Goal: Task Accomplishment & Management: Manage account settings

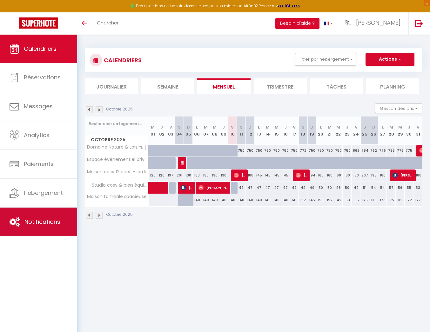
click at [46, 223] on span "Notifications" at bounding box center [42, 222] width 36 height 8
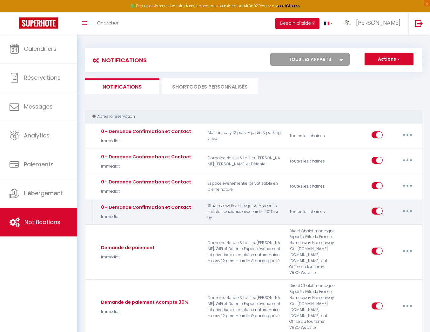
click at [404, 210] on button "button" at bounding box center [408, 211] width 18 height 10
click at [392, 224] on link "Editer" at bounding box center [390, 225] width 47 height 11
type input "0 - Demande Confirmation et Contact"
select select "Immédiat"
select select "if_booking_is_paid"
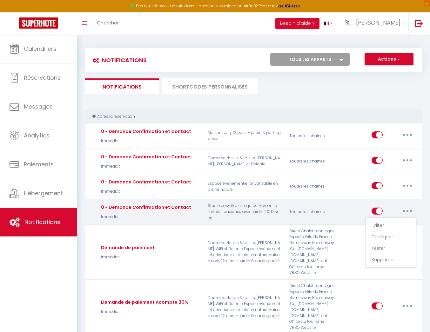
checkbox input "true"
checkbox input "false"
radio input "true"
type input "Merci de confirmer votre réservation - [BOOKING:ID] - [GUEST:FIRST_NAME] [GUEST…"
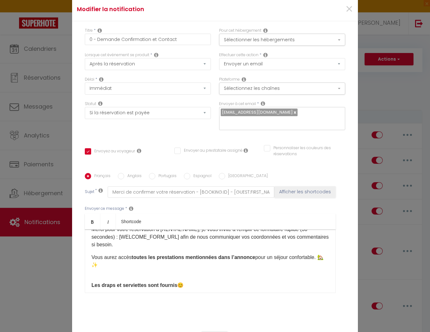
scroll to position [24, 0]
drag, startPoint x: 349, startPoint y: 12, endPoint x: 289, endPoint y: 14, distance: 60.4
click at [349, 12] on span "×" at bounding box center [349, 9] width 8 height 19
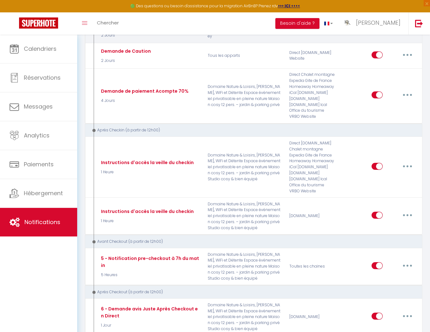
scroll to position [448, 0]
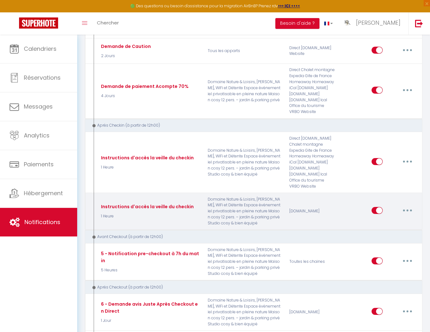
click at [408, 207] on button "button" at bounding box center [408, 211] width 18 height 10
click at [397, 226] on link "Editer" at bounding box center [390, 224] width 47 height 11
type input "Instructions d'accès la veille du checkin"
select select "3"
select select "1 Heure"
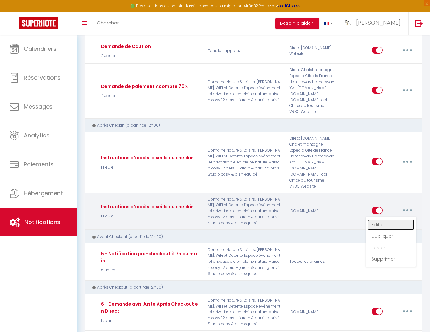
checkbox input "true"
checkbox input "false"
type input "Instructions d'accès"
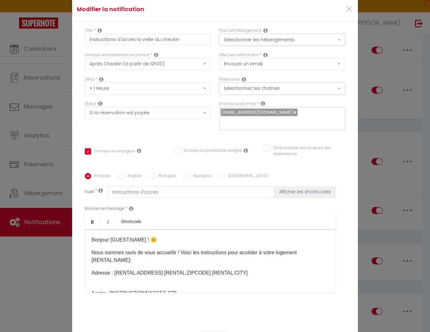
scroll to position [45, 0]
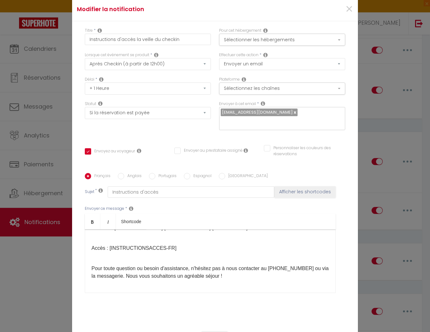
click at [229, 273] on p "Pour toute question ou besoin d'assistance, n'hésitez pas à nous contacter au […" at bounding box center [210, 268] width 238 height 23
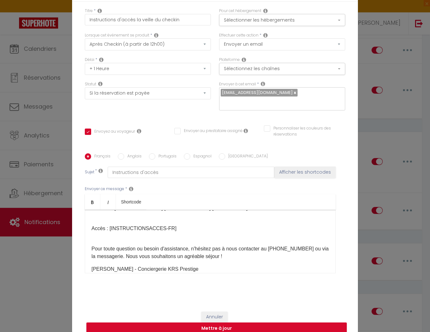
scroll to position [26, 0]
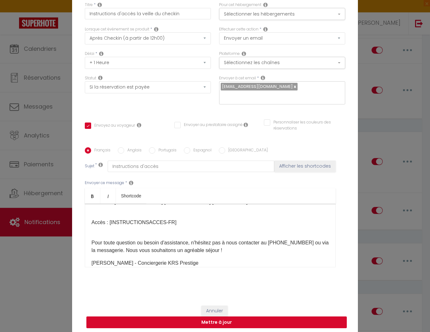
click at [253, 318] on button "Mettre à jour" at bounding box center [216, 323] width 260 height 12
checkbox input "true"
checkbox input "false"
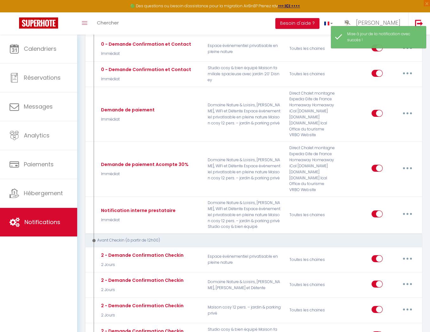
scroll to position [0, 0]
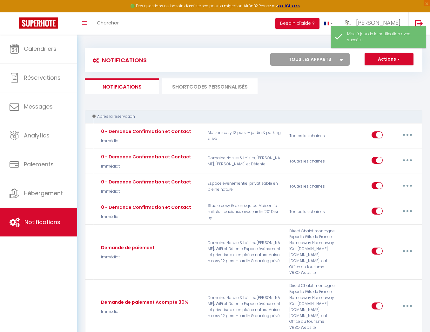
click at [214, 83] on li "SHORTCODES PERSONNALISÉS" at bounding box center [209, 86] width 95 height 16
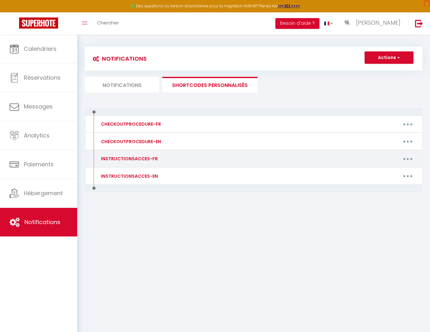
click at [402, 157] on button "button" at bounding box center [408, 159] width 18 height 10
click at [375, 173] on link "Editer" at bounding box center [391, 173] width 47 height 11
type input "INSTRUCTIONSACCES-FR"
type textarea "Il ne vous reste plus qu’à venir avec vos valises, en effet tout est fourni pou…"
type textarea "Code boîte à clés : 1619 La boîte à clés se trouve, côté rue, dans la boîte aux…"
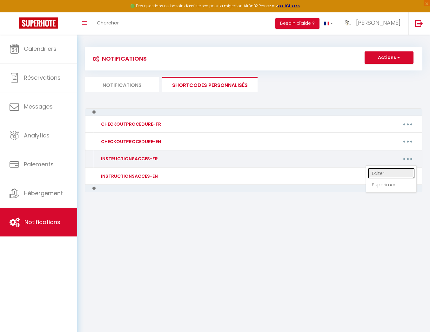
type textarea "🚗 Accès au domaine ⚠️ Important : le chemin d’accès est un chemin forestier en …"
type textarea "Code boite à clés : 0717 Le logement est disponible à partir de 16H00. Nous res…"
type textarea "🚗 Accès au domaine ⚠️ Important : le chemin d’accès est un chemin forestier en …"
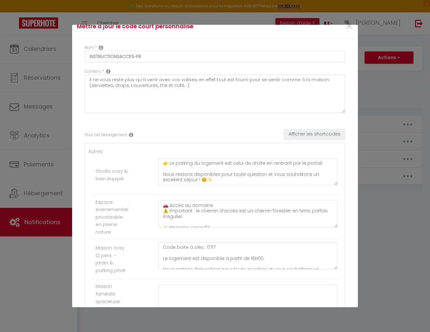
scroll to position [10, 0]
click at [325, 165] on textarea "Code boîte à clés : 1619 La boîte à clés se trouve, côté rue, dans la boîte aux…" at bounding box center [247, 171] width 179 height 27
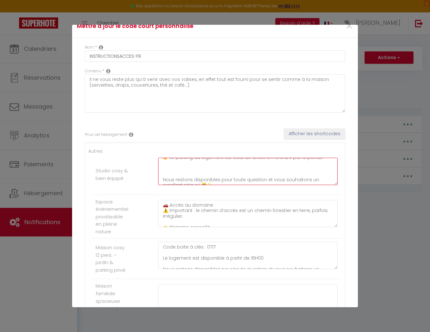
scroll to position [56, 0]
paste textarea "⏰ Le départ (check-out) doit être effectué au plus tard à 10h00. Merci de remet…"
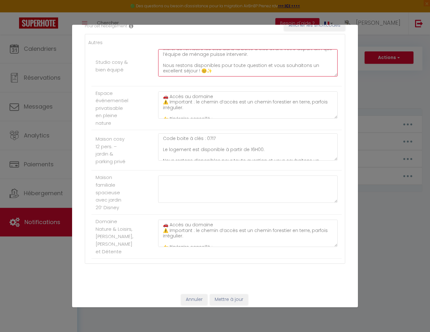
scroll to position [121, 0]
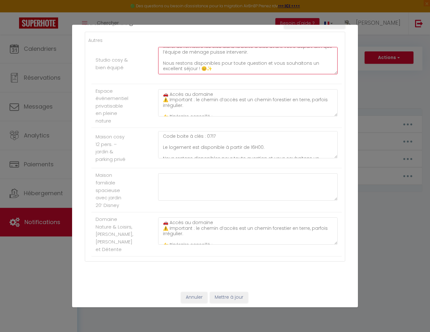
type textarea "Code boîte à clés : 1619 La boîte à clés se trouve, côté rue, dans la boîte aux…"
click at [233, 295] on button "Mettre à jour" at bounding box center [229, 297] width 38 height 11
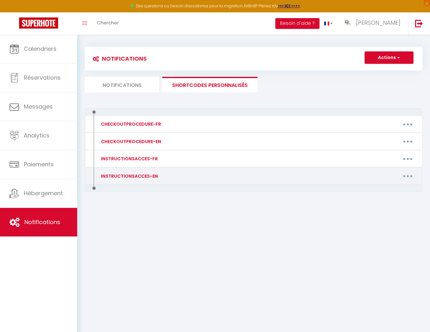
click at [407, 173] on button "button" at bounding box center [408, 176] width 18 height 10
click at [381, 190] on link "Editer" at bounding box center [391, 190] width 47 height 11
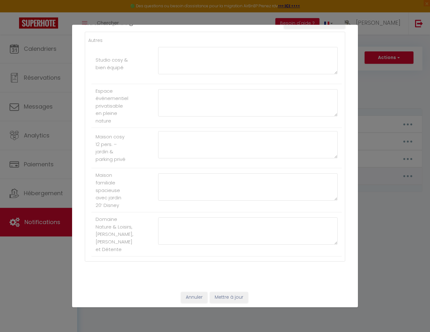
type input "INSTRUCTIONSACCES-EN"
type textarea "All you have to do is to come with your suitcases, everything you need is provi…"
type textarea "Key box code: 1619 The key box is located on the top row, right-hand mailbox (t…"
type textarea "Key box code: 0717 The accommodation is available from 4:00 PM. We remain avail…"
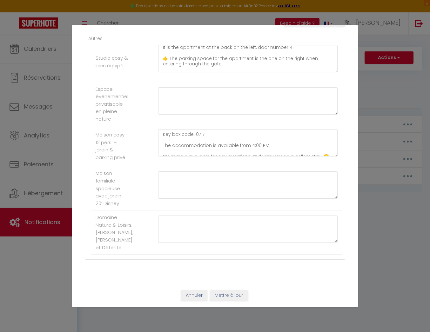
scroll to position [37, 0]
click at [205, 62] on textarea "Key box code: 1619 The key box is located on the top row, right-hand mailbox (t…" at bounding box center [247, 58] width 179 height 27
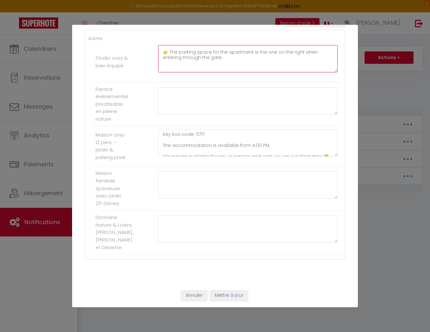
paste textarea "⏰ Check-out time is no later than 10:00 AM. Please make sure to return the keys…"
type textarea "Key box code: 1619 The key box is located on the top row, right-hand mailbox (t…"
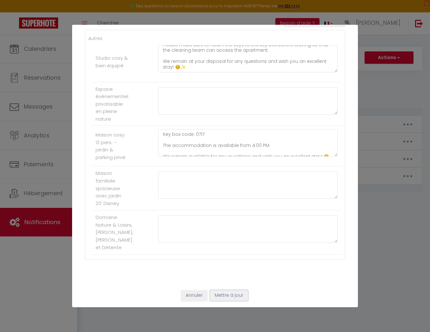
click at [233, 297] on button "Mettre à jour" at bounding box center [229, 295] width 38 height 11
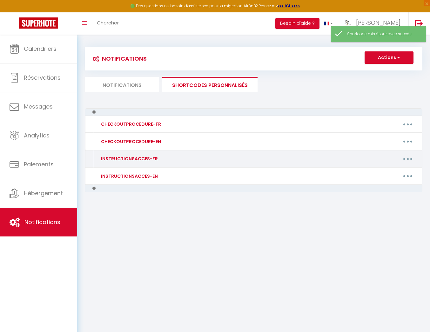
click at [406, 159] on button "button" at bounding box center [408, 159] width 18 height 10
click at [379, 172] on link "Editer" at bounding box center [391, 173] width 47 height 11
type input "INSTRUCTIONSACCES-FR"
type textarea "Il ne vous reste plus qu’à venir avec vos valises, en effet tout est fourni pou…"
type textarea "Code boîte à clés : 1619 La boîte à clés se trouve, côté rue, dans la boîte aux…"
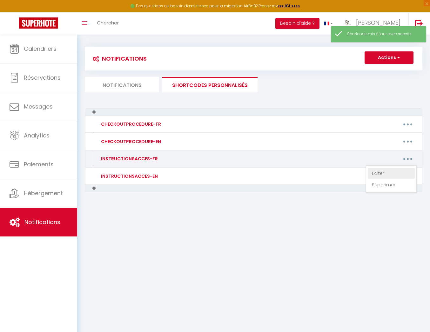
type textarea "🚗 Accès au domaine ⚠️ Important : le chemin d’accès est un chemin forestier en …"
type textarea "Code boite à clés : 0717 Le logement est disponible à partir de 16H00. Nous res…"
type textarea "🚗 Accès au domaine ⚠️ Important : le chemin d’accès est un chemin forestier en …"
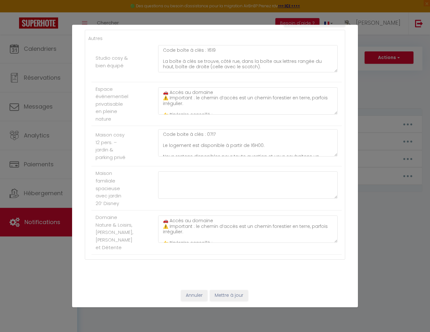
scroll to position [11, 0]
click at [288, 137] on textarea "Code boite à clés : 0717 Le logement est disponible à partir de 16H00. Nous res…" at bounding box center [247, 142] width 179 height 27
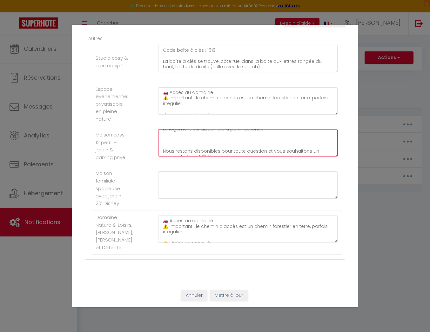
scroll to position [22, 0]
paste textarea "⏰ Le départ (check-out) doit être effectué au plus tard à 10h00. Merci de remet…"
click at [162, 144] on textarea "Code boite à clés : 0717 Le logement est disponible à partir de 16H00. ⏰ Le dép…" at bounding box center [247, 142] width 179 height 27
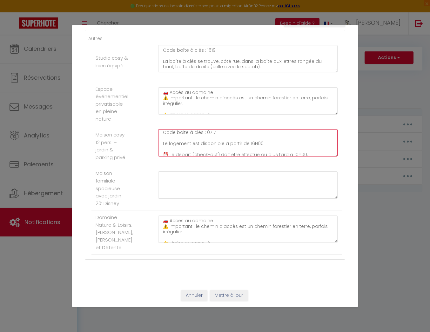
paste textarea "🏡"
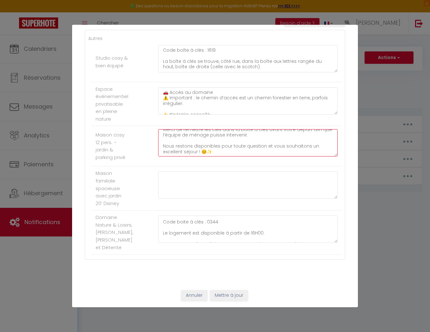
scroll to position [70, 0]
type textarea "Code boite à clés : 0717 🏡 Le logement est disponible à partir de 16H00. ⏰ Le d…"
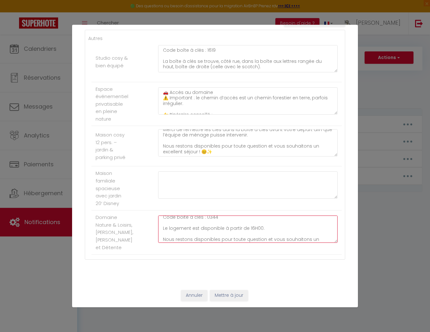
click at [267, 230] on textarea "🚗 Accès au domaine ⚠️ Important : le chemin d’accès est un chemin forestier en …" at bounding box center [247, 229] width 179 height 27
paste textarea "🏡"
click at [163, 227] on textarea "🚗 Accès au domaine ⚠️ Important : le chemin d’accès est un chemin forestier en …" at bounding box center [247, 229] width 179 height 27
paste textarea "🏡"
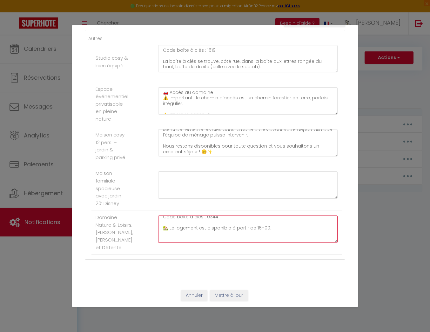
click at [171, 235] on textarea "🚗 Accès au domaine ⚠️ Important : le chemin d’accès est un chemin forestier en …" at bounding box center [247, 229] width 179 height 27
paste textarea "⏰ Le départ (check-out) doit être effectué au plus tard à 10h00. Merci de remet…"
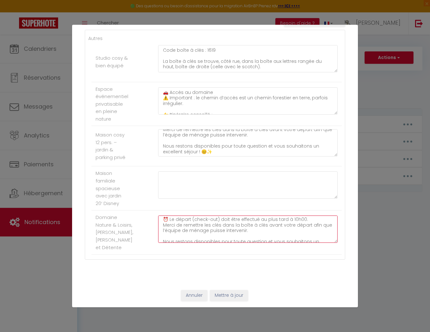
drag, startPoint x: 251, startPoint y: 232, endPoint x: 165, endPoint y: 220, distance: 87.6
click at [165, 220] on textarea "🚗 Accès au domaine ⚠️ Important : le chemin d’accès est un chemin forestier en …" at bounding box center [247, 229] width 179 height 27
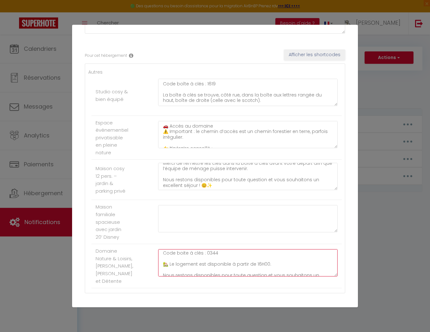
scroll to position [124, 0]
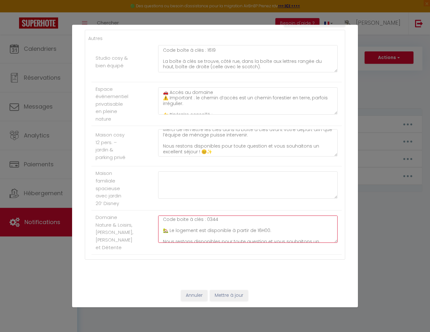
type textarea "🚗 Accès au domaine ⚠️ Important : le chemin d’accès est un chemin forestier en …"
click at [234, 293] on button "Mettre à jour" at bounding box center [229, 295] width 38 height 11
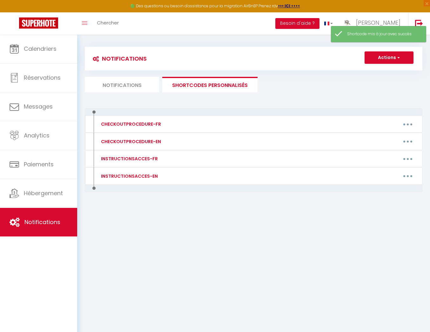
click at [126, 85] on li "Notifications" at bounding box center [122, 85] width 74 height 16
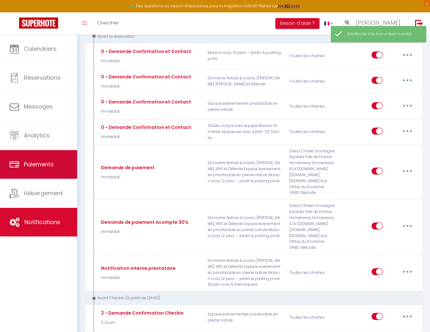
scroll to position [81, 0]
